Goal: Task Accomplishment & Management: Use online tool/utility

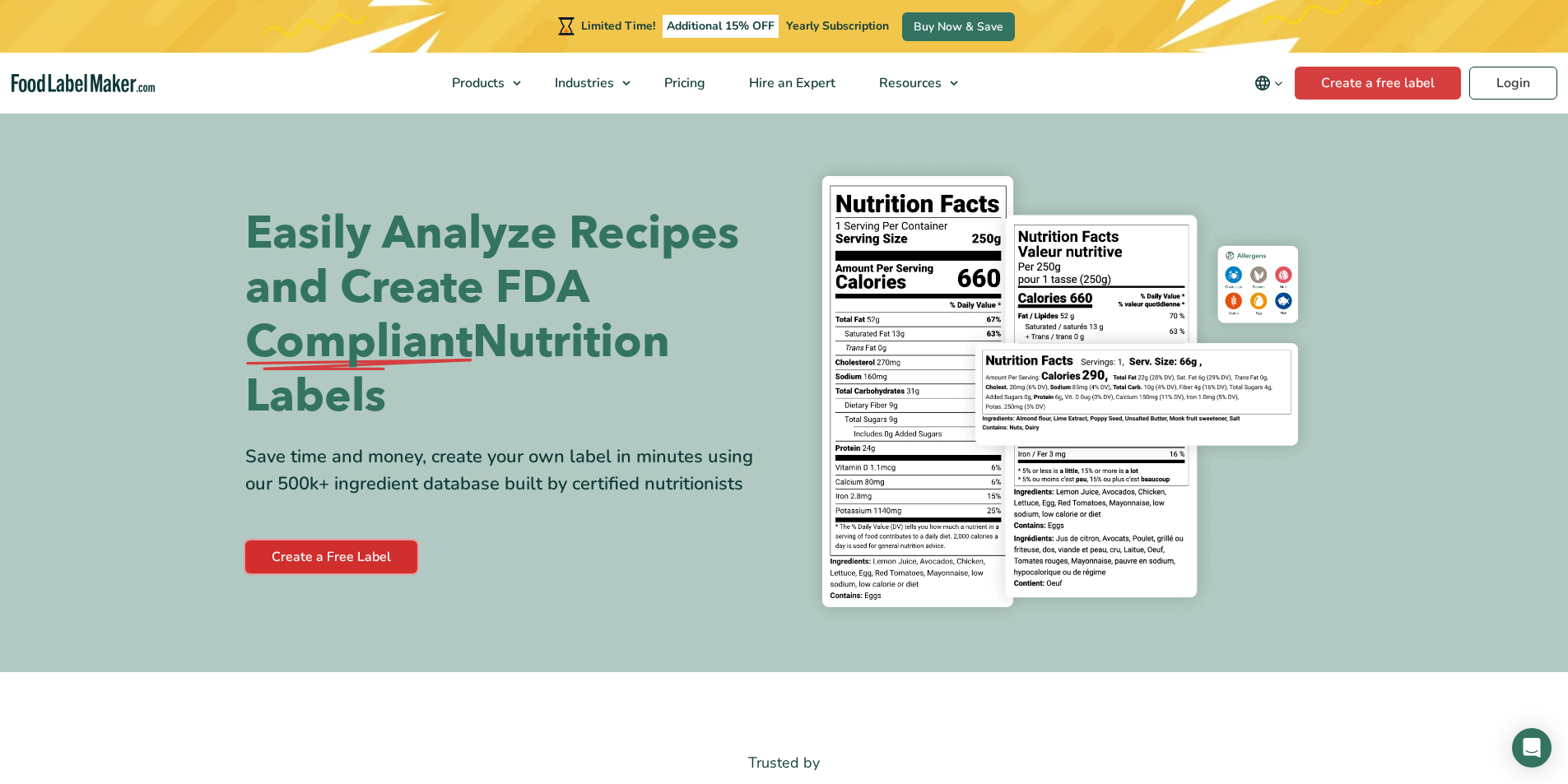
click at [340, 552] on link "Create a Free Label" at bounding box center [331, 557] width 172 height 33
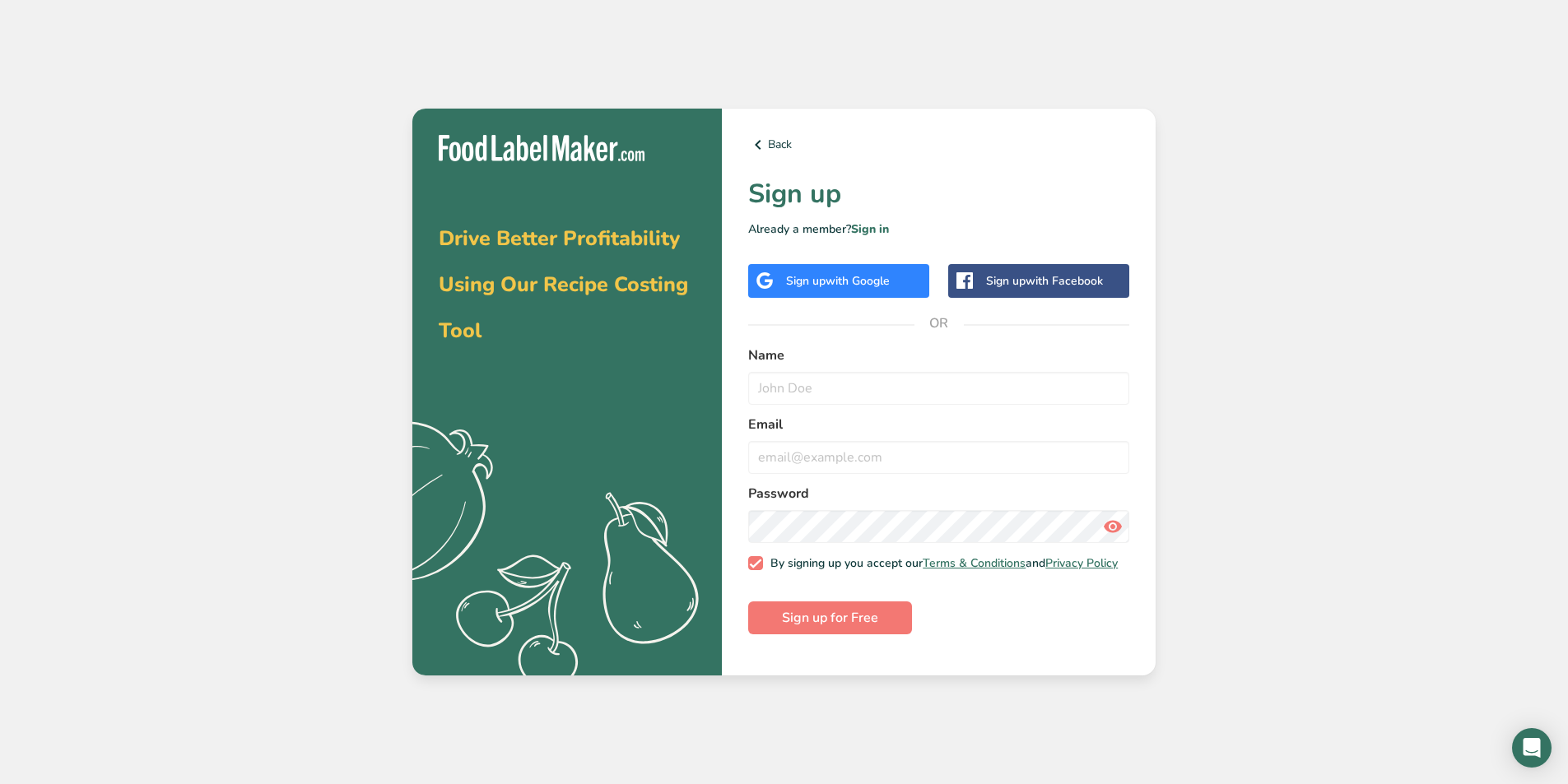
click at [820, 287] on div "Sign up with Google" at bounding box center [838, 281] width 104 height 17
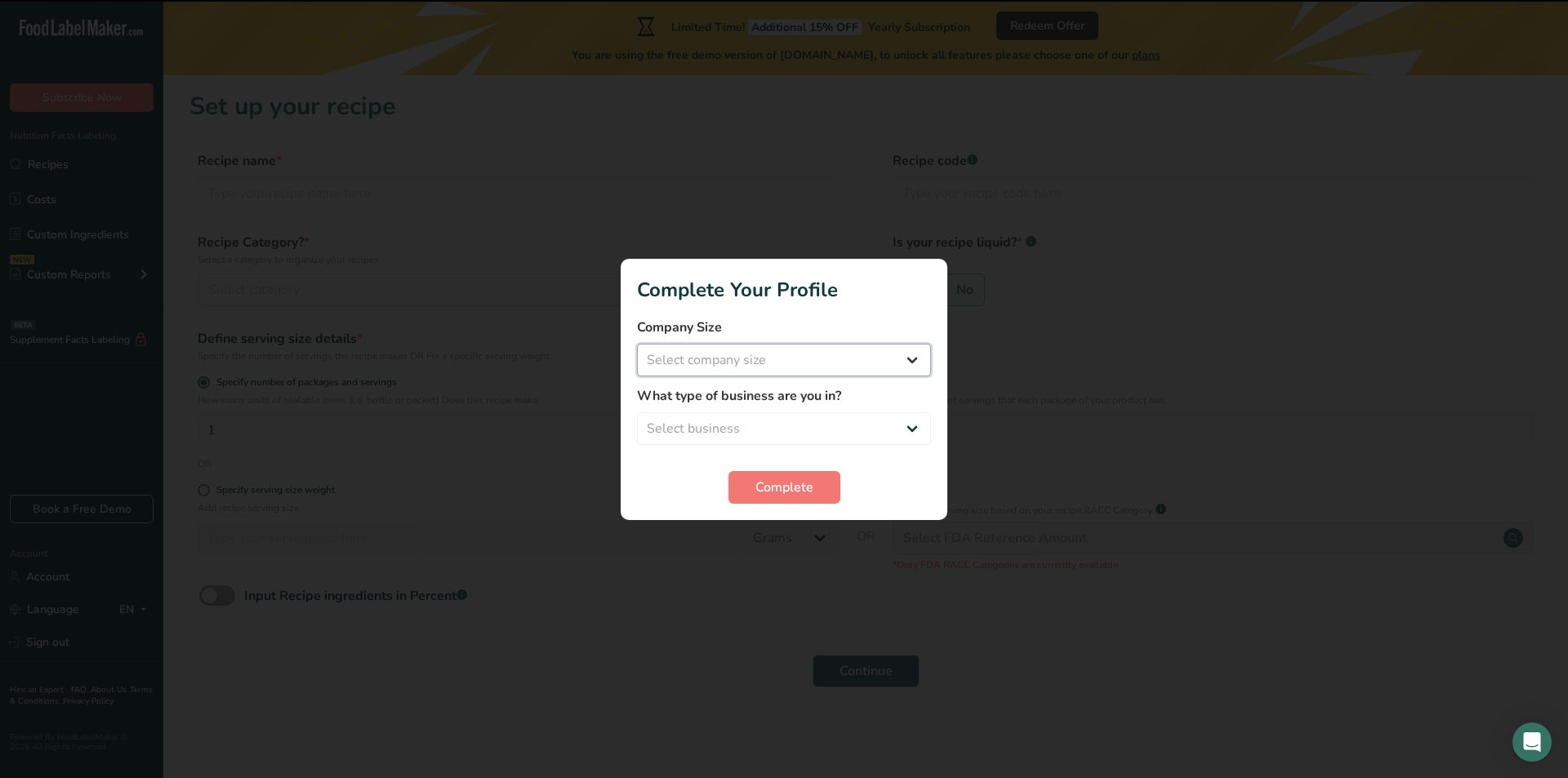
click at [759, 359] on select "Select company size Fewer than 10 Employees 10 to 50 Employees 51 to 500 Employ…" at bounding box center [784, 360] width 294 height 32
select select "1"
click at [637, 344] on select "Select company size Fewer than 10 Employees 10 to 50 Employees 51 to 500 Employ…" at bounding box center [784, 360] width 294 height 32
click at [755, 428] on select "Select business Packaged Food Manufacturer Restaurant & Cafe Bakery Meal Plans …" at bounding box center [784, 428] width 294 height 32
select select "1"
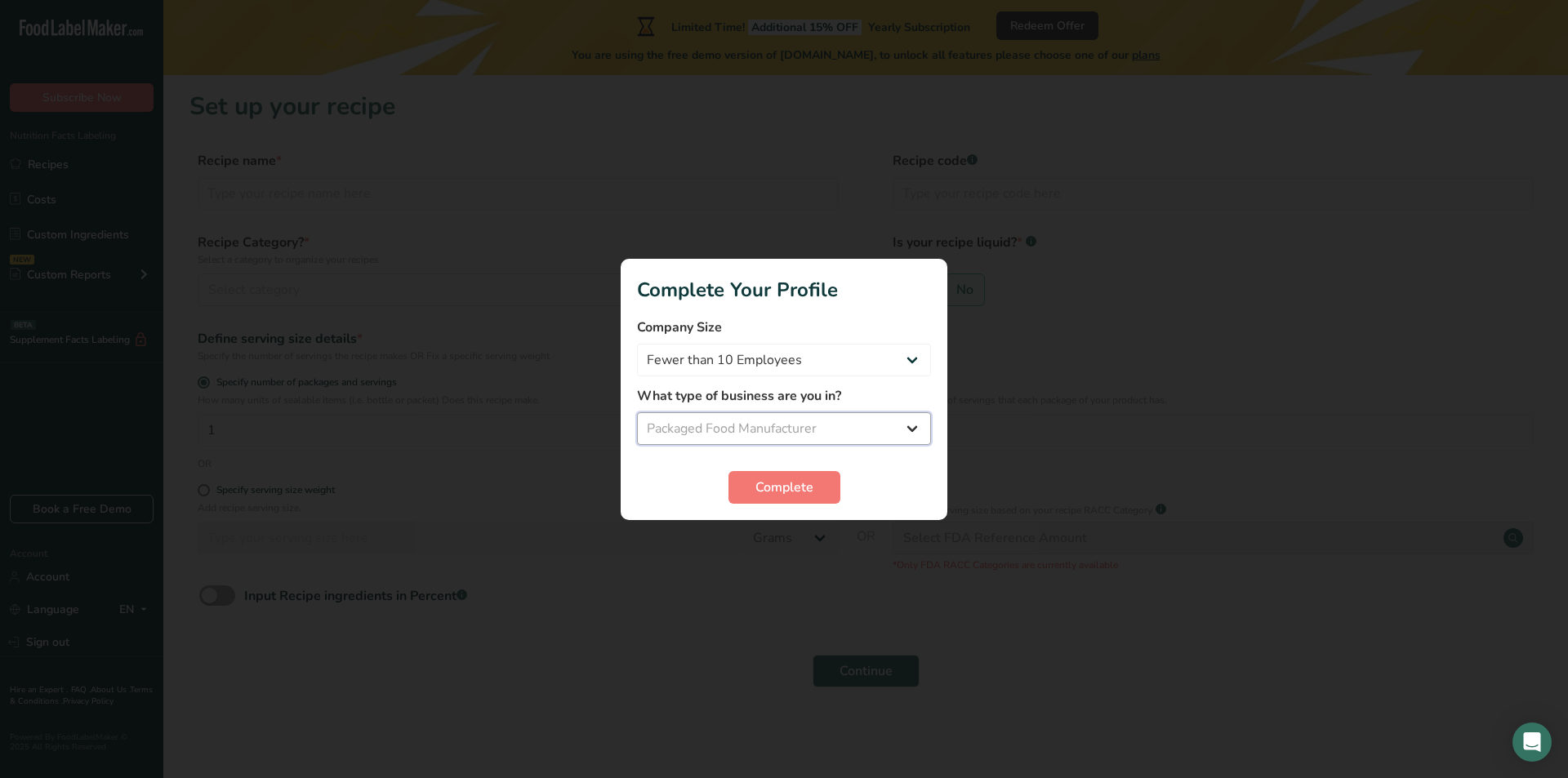
click at [637, 412] on select "Select business Packaged Food Manufacturer Restaurant & Cafe Bakery Meal Plans …" at bounding box center [784, 428] width 294 height 32
click at [773, 490] on span "Complete" at bounding box center [784, 487] width 58 height 20
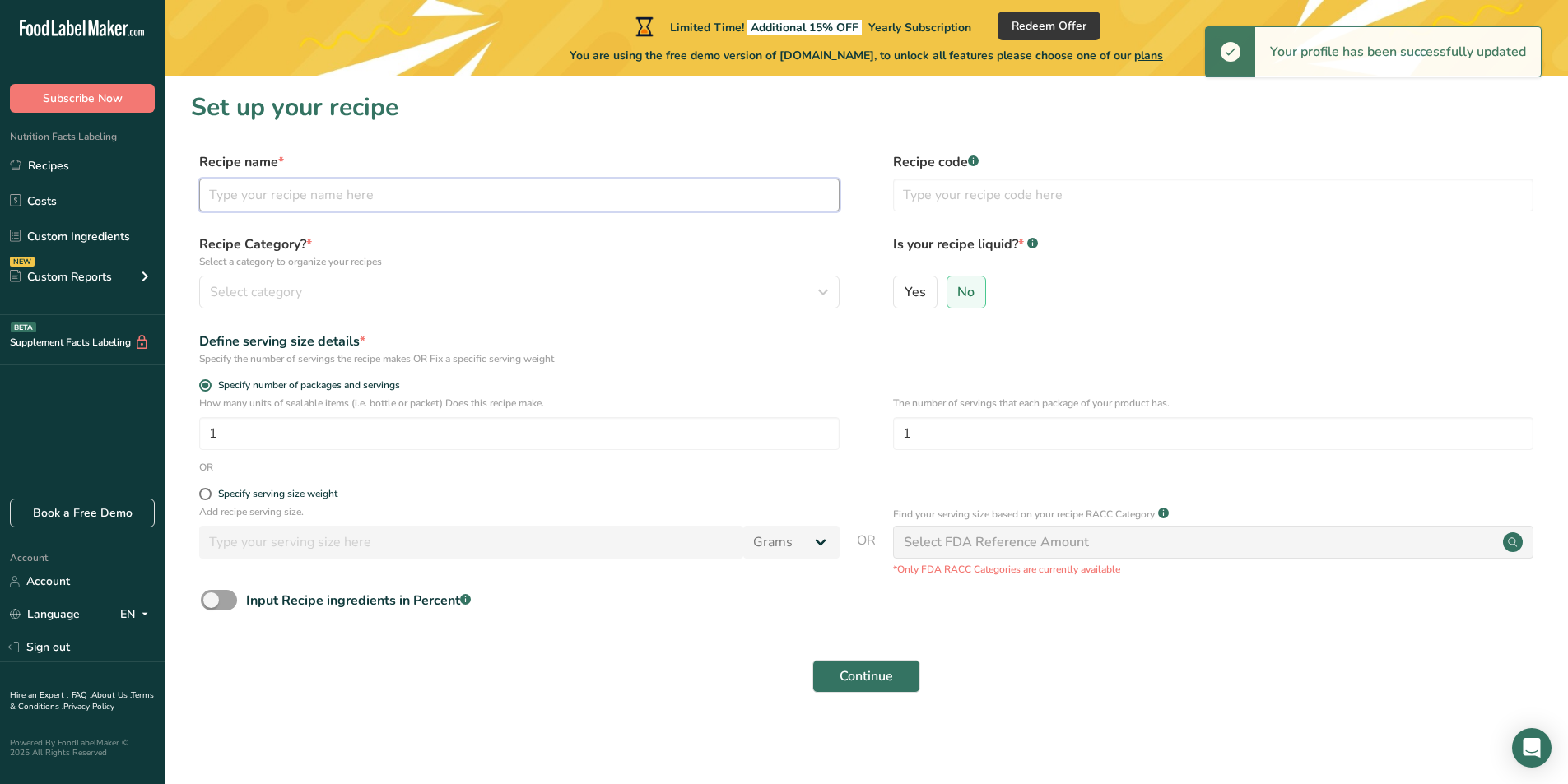
click at [229, 202] on input "text" at bounding box center [520, 195] width 641 height 33
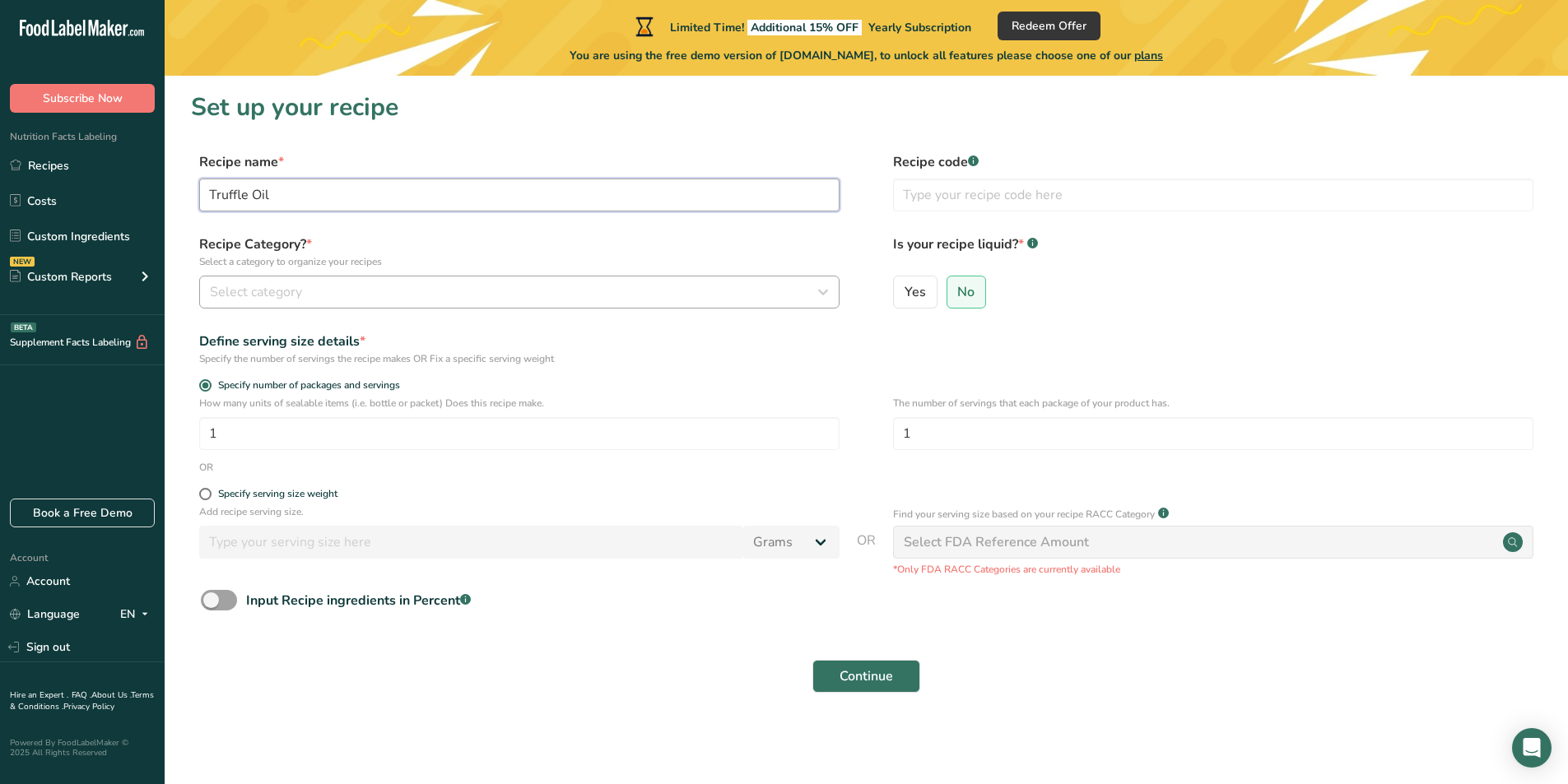
type input "Truffle Oil"
click at [480, 301] on div "Select category" at bounding box center [514, 292] width 609 height 20
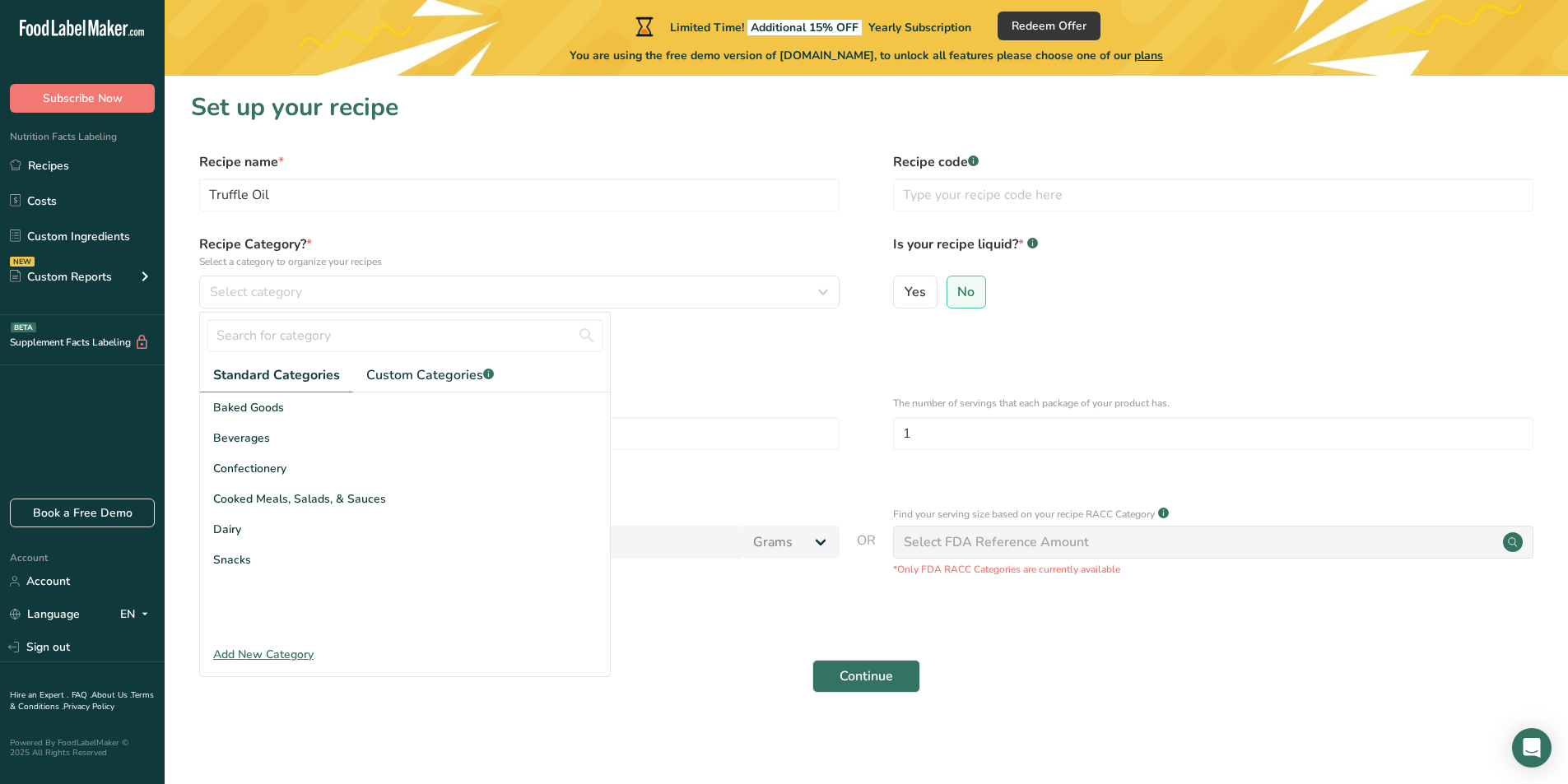
click at [302, 655] on div "Add New Category" at bounding box center [405, 655] width 410 height 17
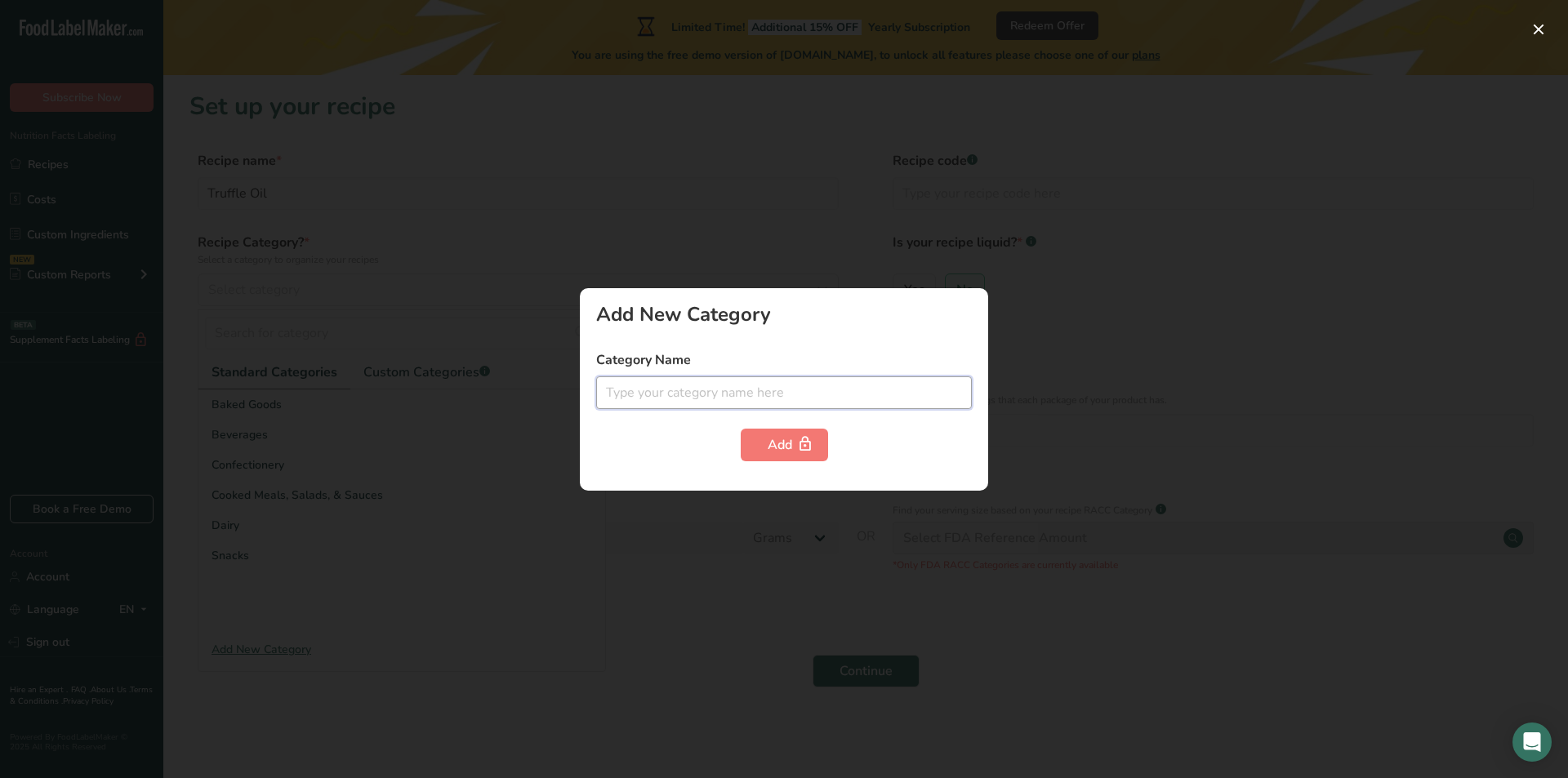
click at [801, 386] on input "text" at bounding box center [784, 392] width 375 height 32
type input "oil"
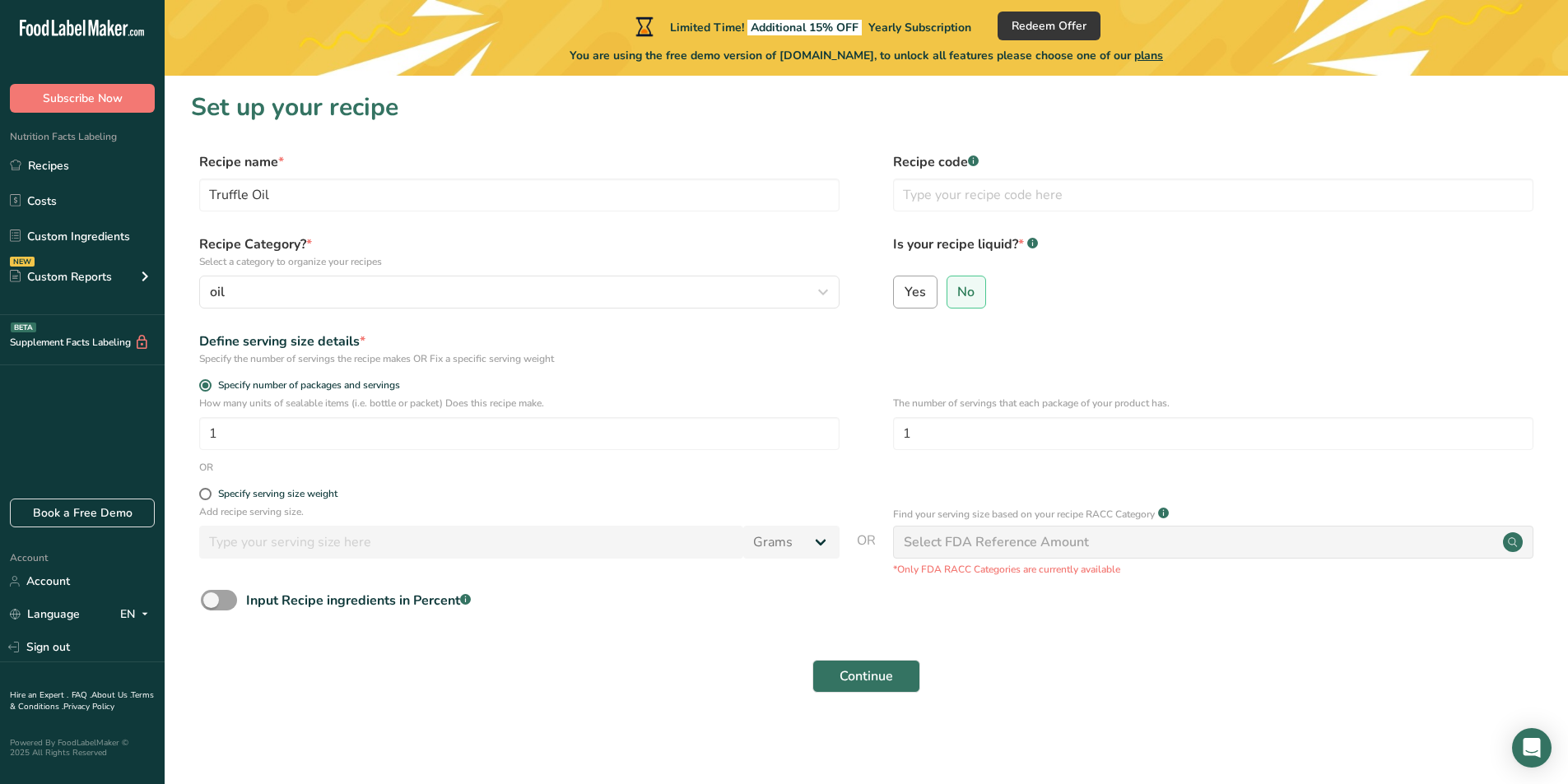
click at [933, 296] on label "Yes" at bounding box center [915, 292] width 45 height 33
click at [904, 296] on input "Yes" at bounding box center [899, 292] width 10 height 10
radio input "true"
radio input "false"
select select "22"
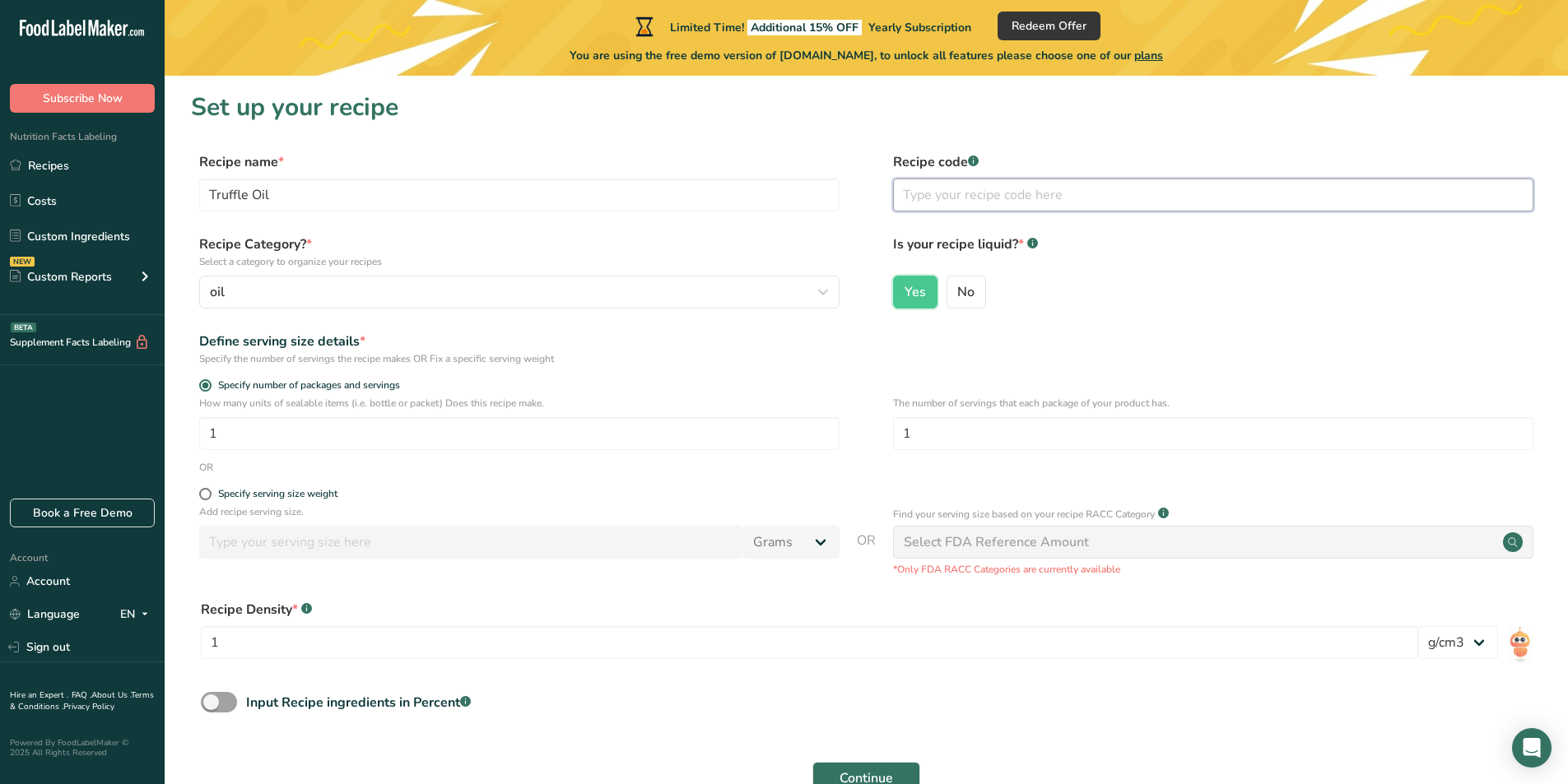
click at [971, 199] on input "text" at bounding box center [1213, 195] width 641 height 33
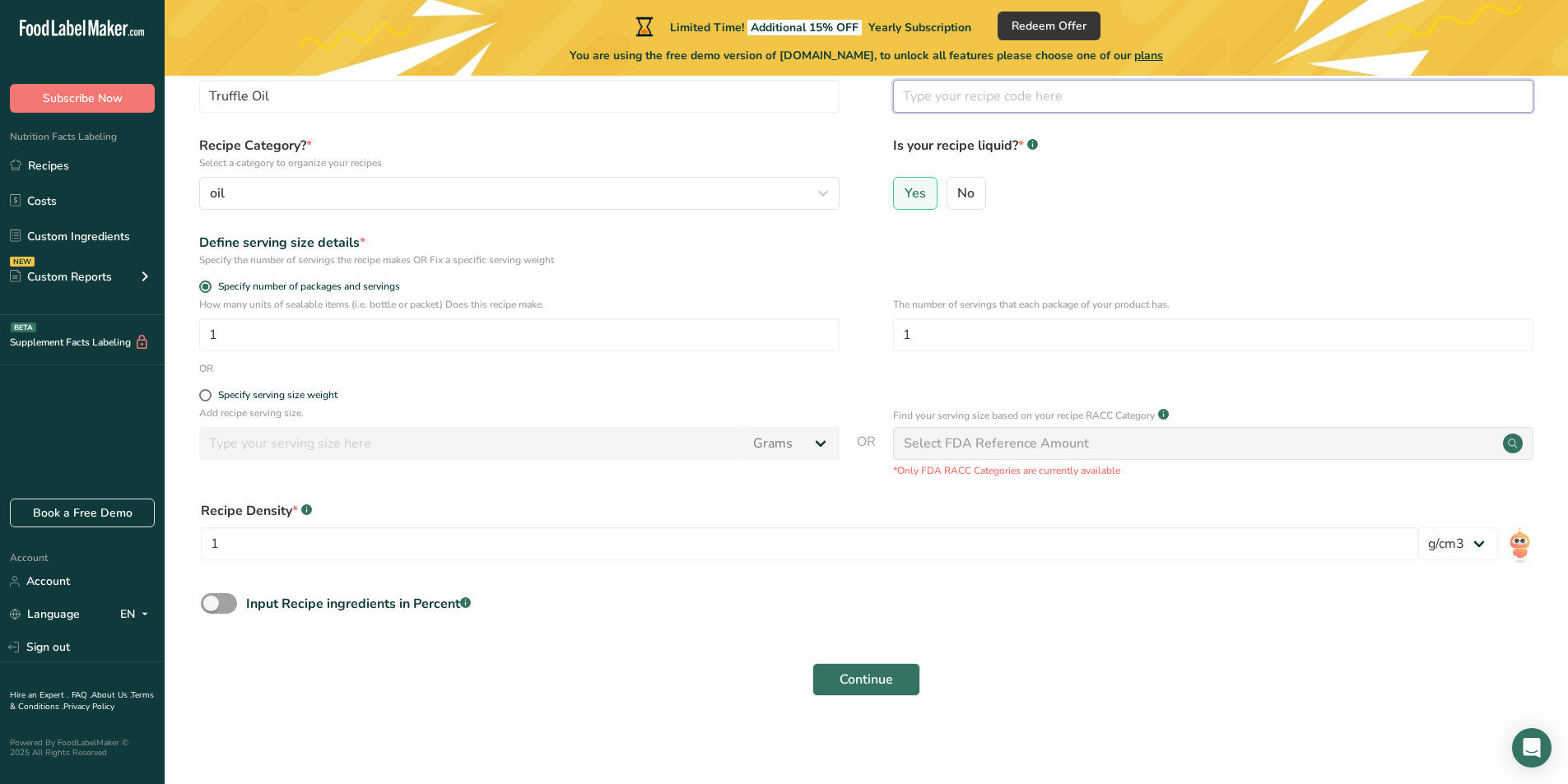
scroll to position [99, 0]
click at [354, 334] on input "1" at bounding box center [520, 334] width 641 height 33
click at [204, 395] on span at bounding box center [206, 395] width 12 height 12
click at [204, 395] on input "Specify serving size weight" at bounding box center [205, 395] width 10 height 10
radio input "true"
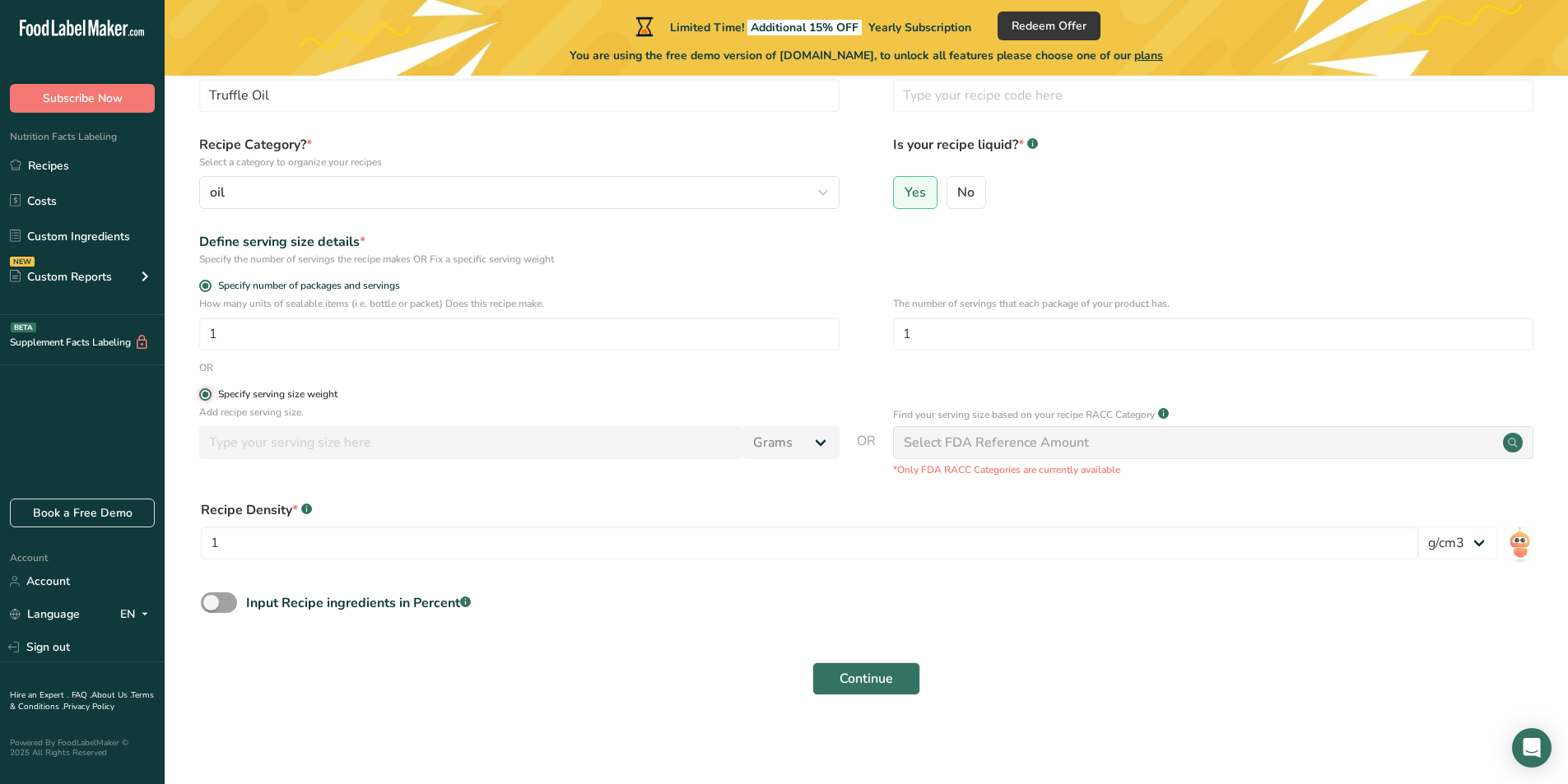
radio input "false"
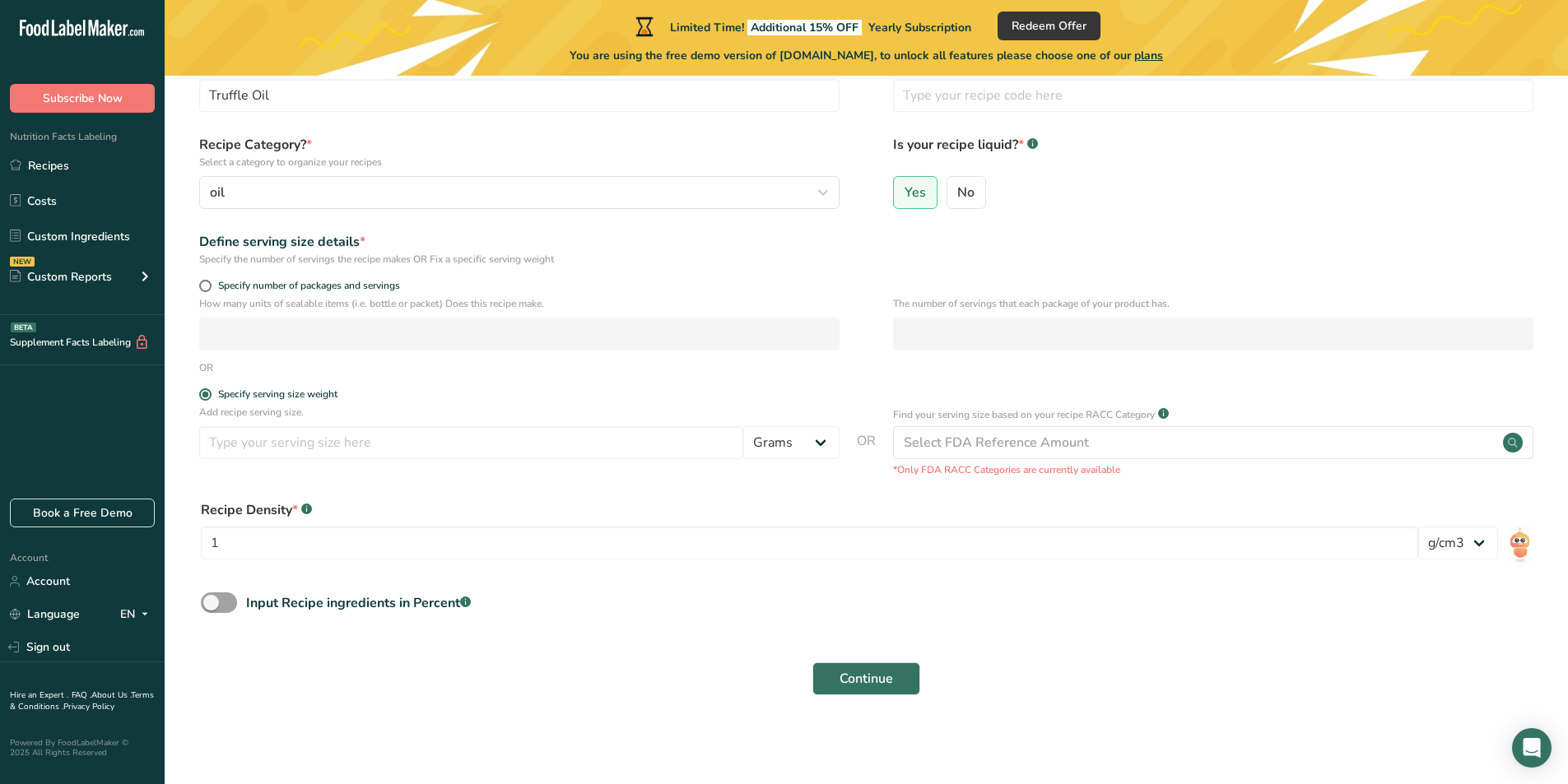
click at [212, 300] on p "How many units of sealable items (i.e. bottle or packet) Does this recipe make." at bounding box center [520, 303] width 641 height 15
click at [212, 287] on span "Specify number of packages and servings" at bounding box center [306, 286] width 188 height 12
click at [210, 287] on input "Specify number of packages and servings" at bounding box center [205, 286] width 10 height 10
radio input "true"
radio input "false"
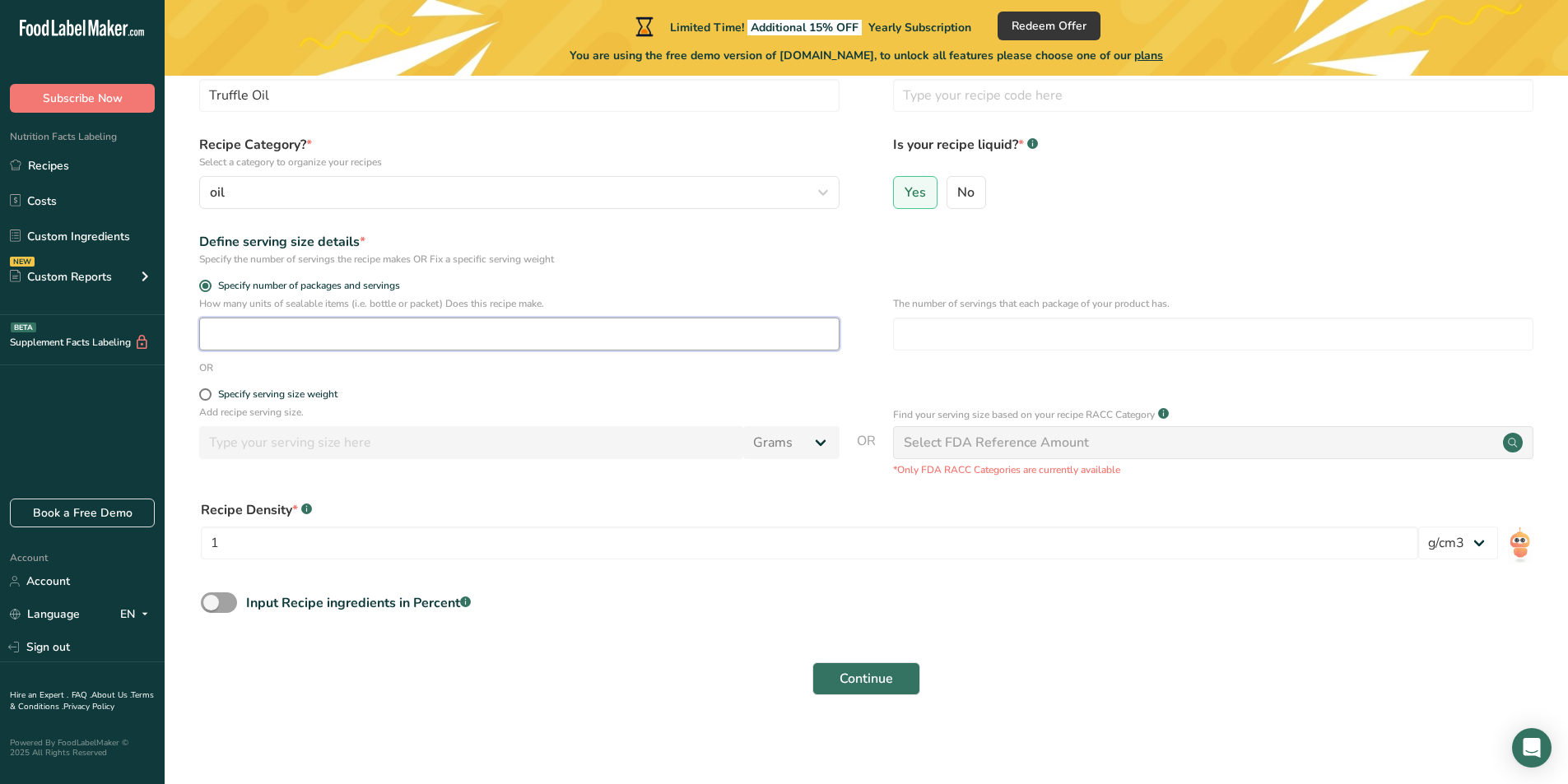
click at [260, 333] on input "number" at bounding box center [520, 334] width 641 height 33
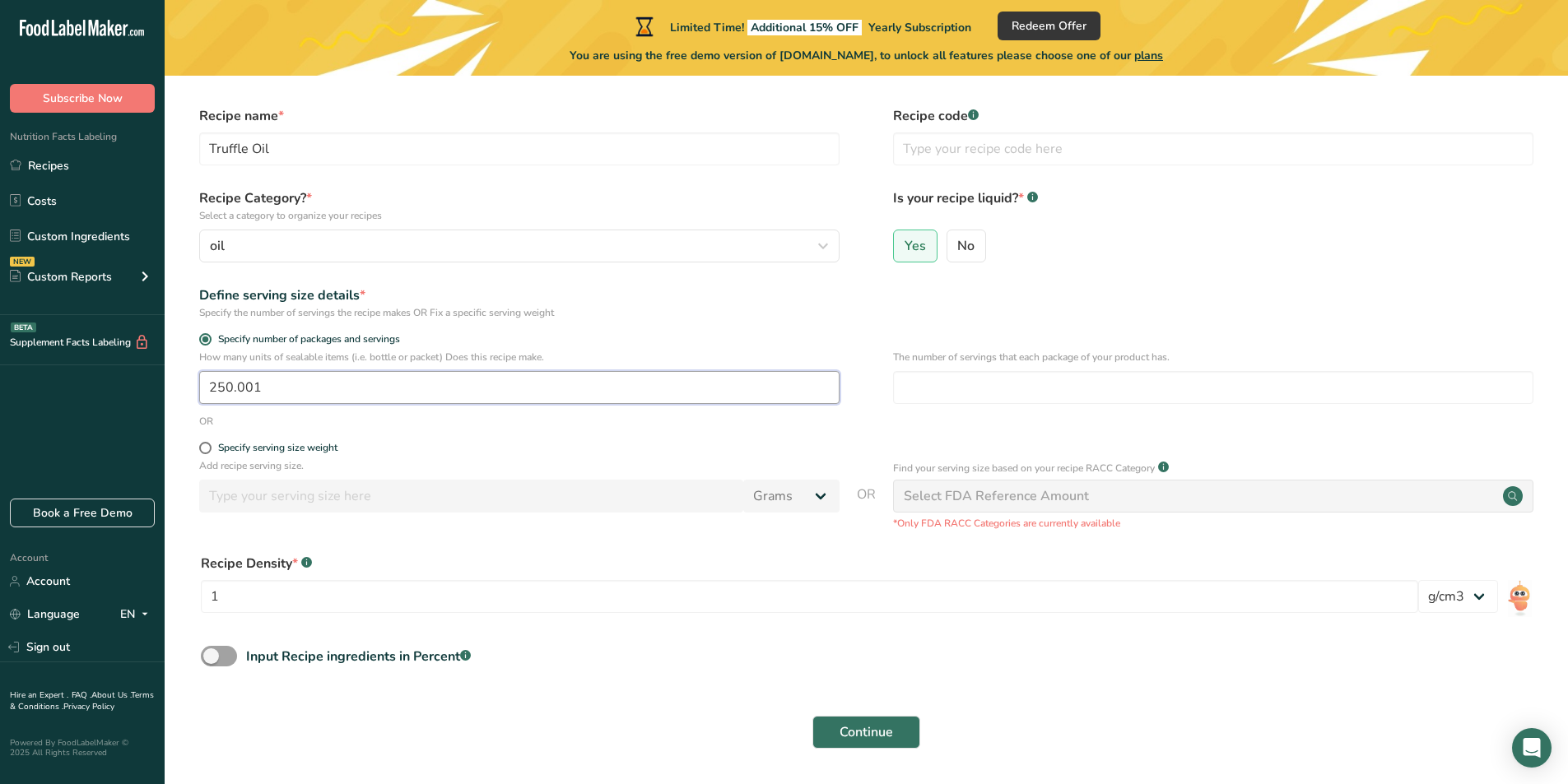
scroll to position [17, 0]
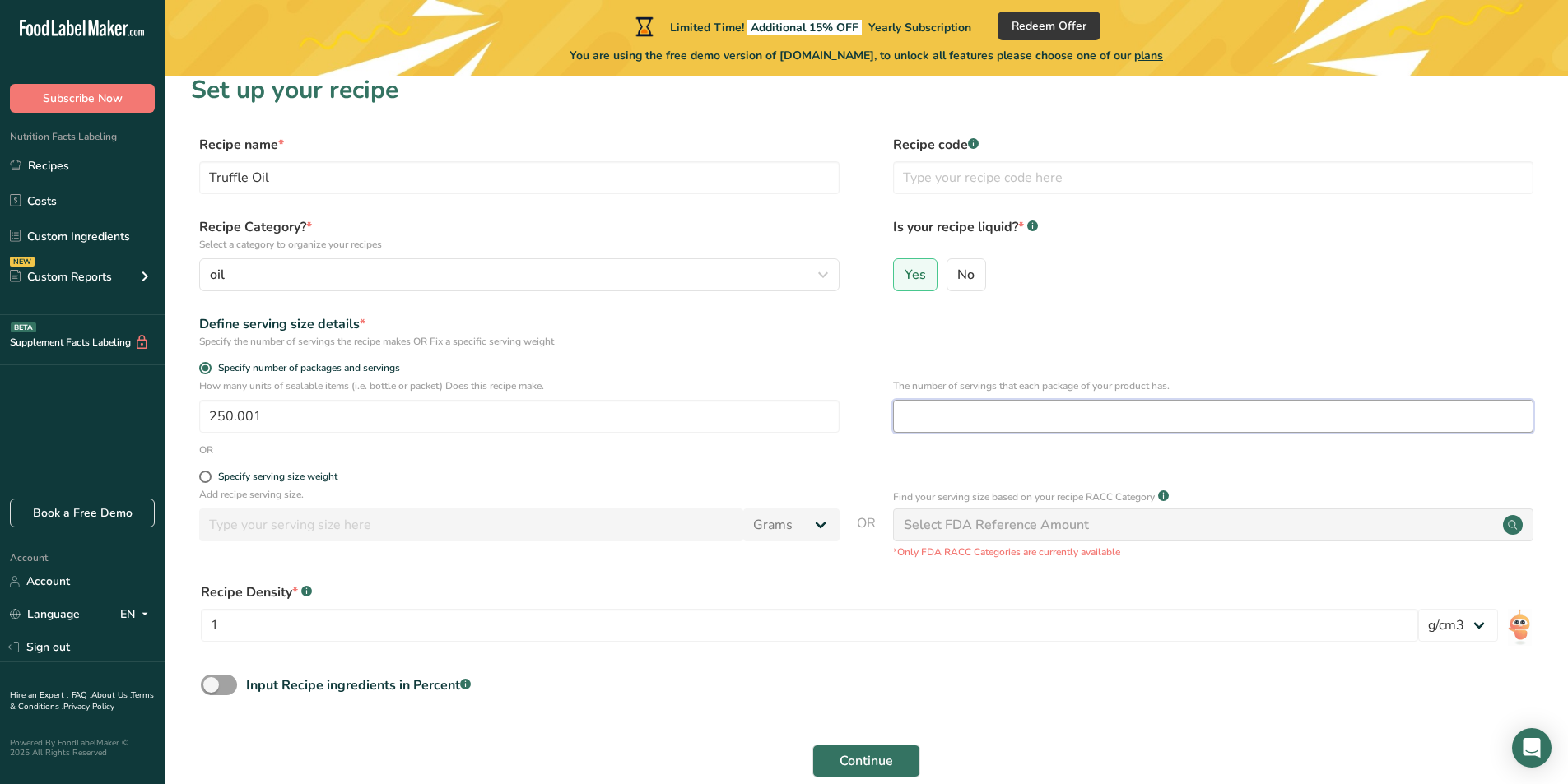
click at [919, 425] on input "number" at bounding box center [1213, 416] width 641 height 33
drag, startPoint x: 326, startPoint y: 422, endPoint x: 127, endPoint y: 401, distance: 200.1
click at [127, 401] on div ".a-20{fill:#fff;} Subscribe Now Nutrition Facts Labeling Recipes Costs Custom I…" at bounding box center [784, 425] width 1568 height 883
type input "100"
click at [1213, 423] on input "number" at bounding box center [1213, 416] width 641 height 33
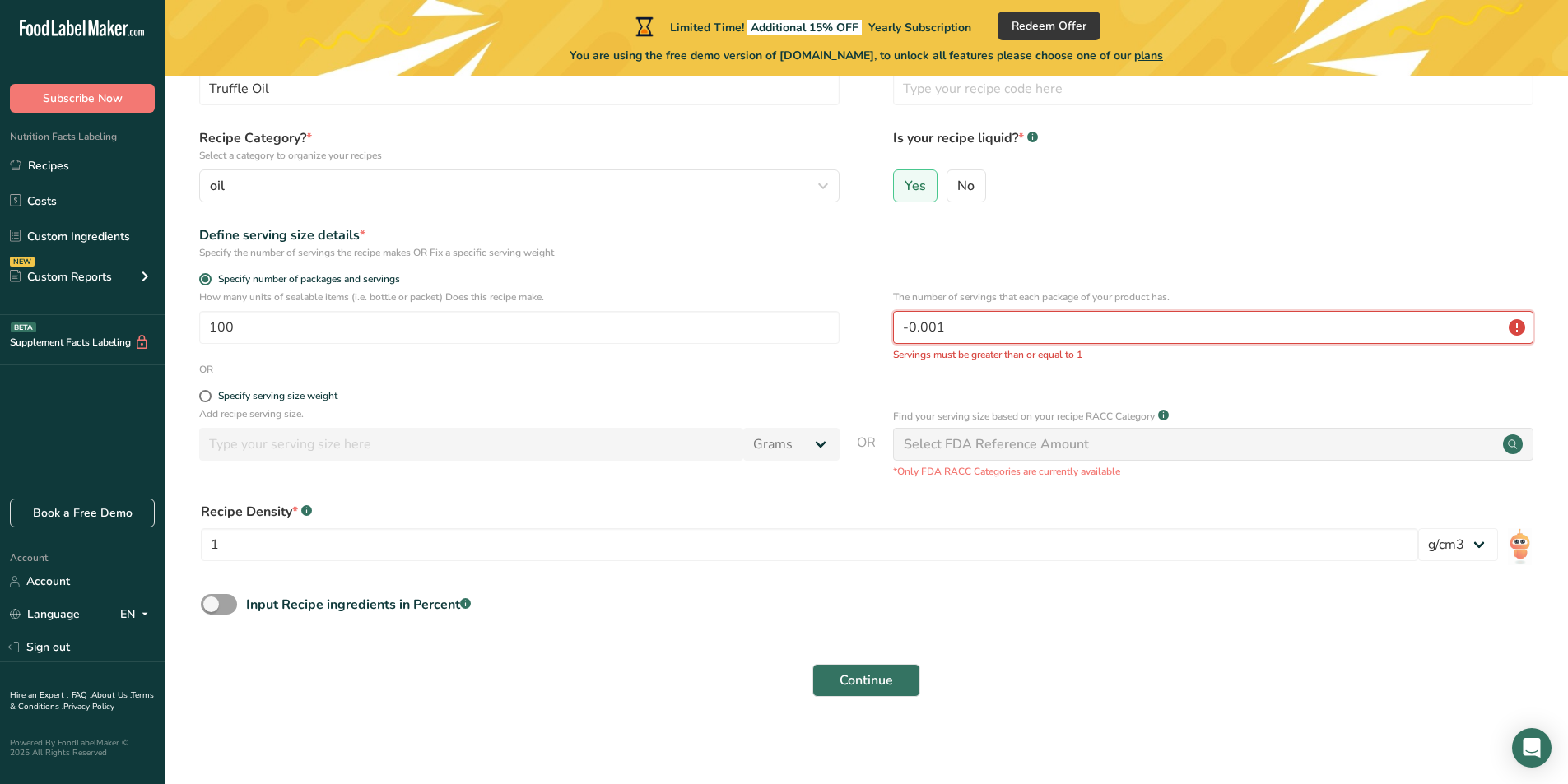
scroll to position [108, 0]
type input "-0.001"
click at [1166, 448] on div "Select FDA Reference Amount" at bounding box center [1213, 442] width 641 height 33
click at [1471, 543] on select "lb/ft3 g/cm3" at bounding box center [1458, 543] width 80 height 33
drag, startPoint x: 1208, startPoint y: 172, endPoint x: 1207, endPoint y: 203, distance: 31.0
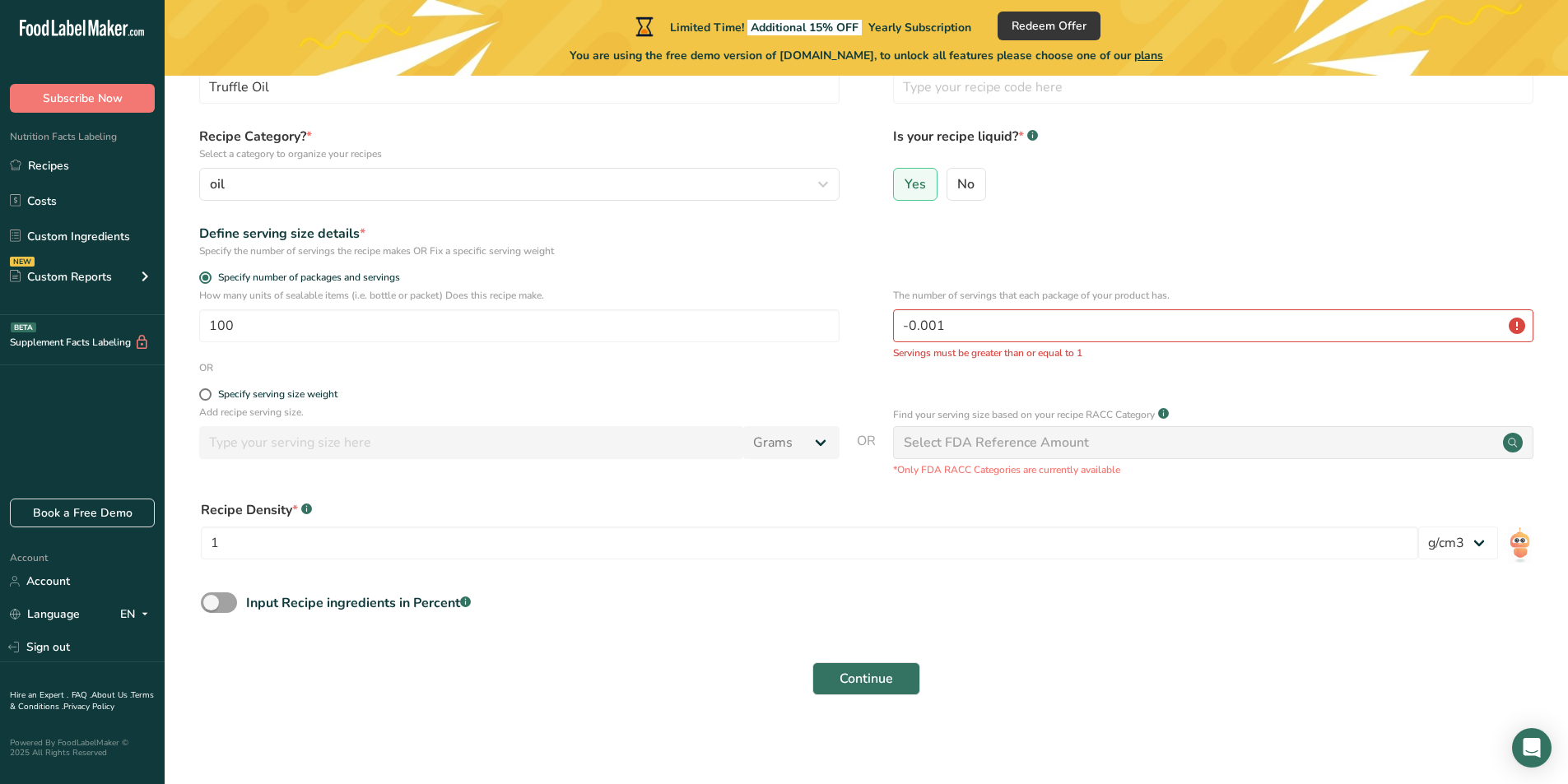
click at [1208, 173] on div "Yes No" at bounding box center [1213, 189] width 641 height 43
